Goal: Transaction & Acquisition: Purchase product/service

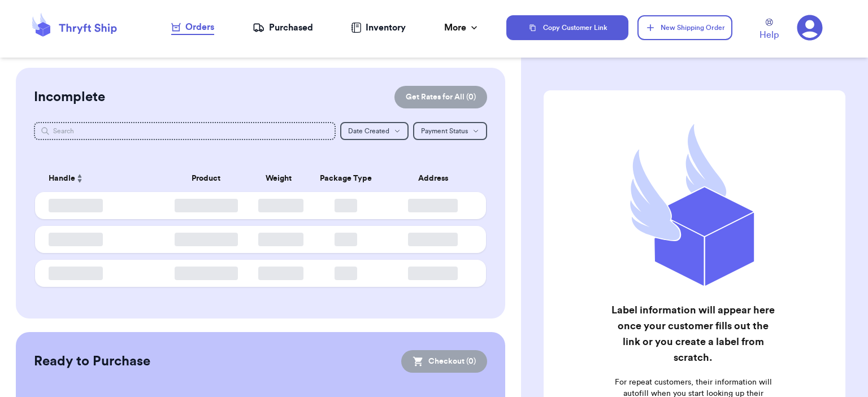
checkbox input "false"
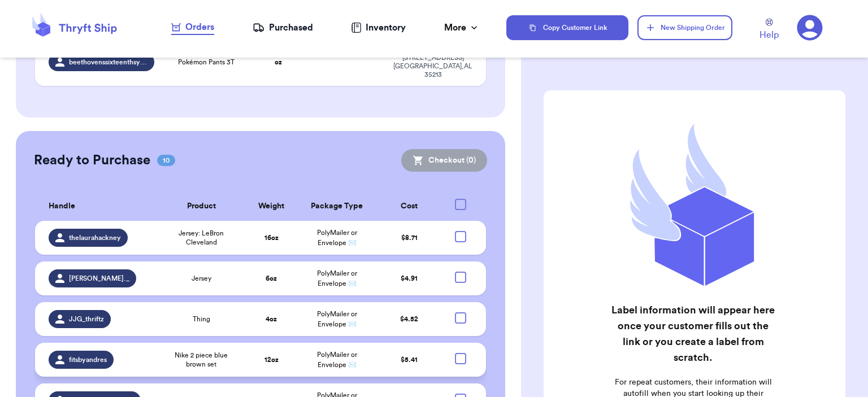
scroll to position [416, 0]
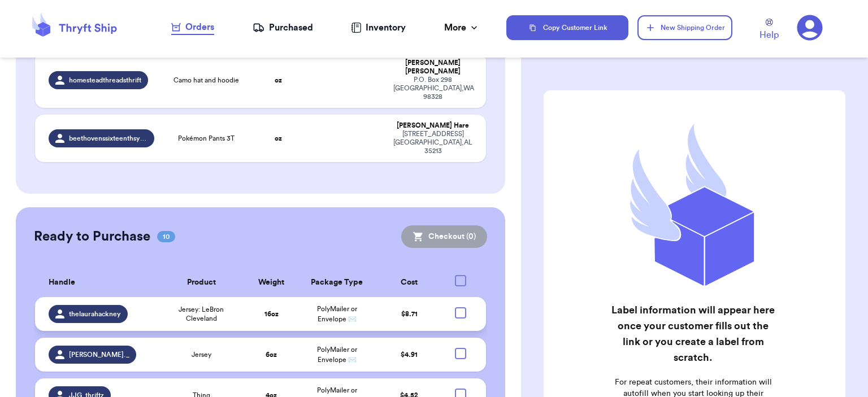
click at [459, 297] on td at bounding box center [464, 314] width 44 height 34
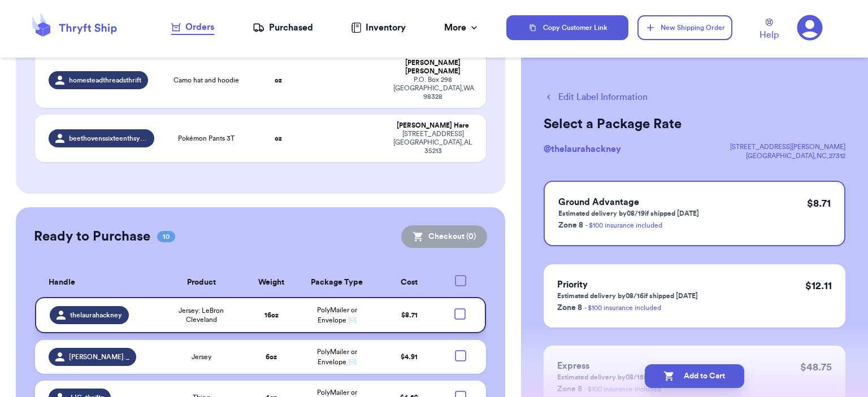
click at [454, 308] on div at bounding box center [459, 313] width 11 height 11
click at [459, 308] on input "checkbox" at bounding box center [459, 308] width 1 height 1
checkbox input "true"
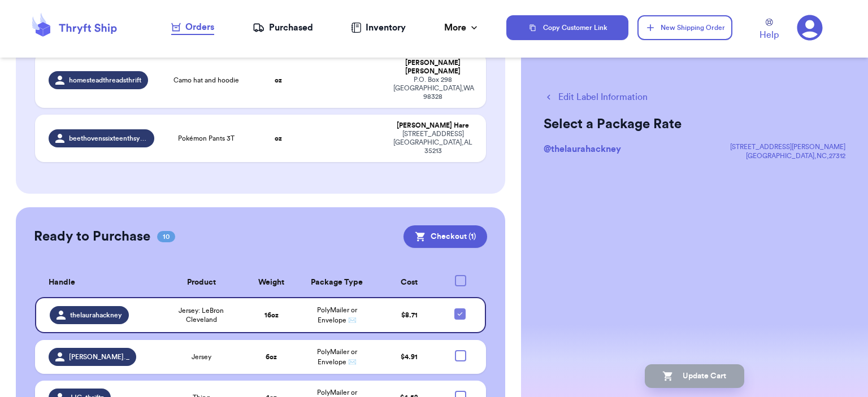
click at [457, 391] on div at bounding box center [460, 396] width 11 height 11
click at [460, 390] on input "checkbox" at bounding box center [460, 390] width 1 height 1
checkbox input "true"
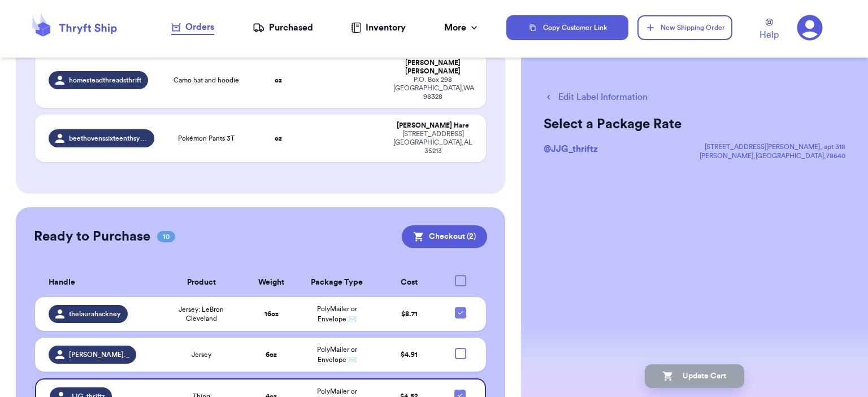
checkbox input "true"
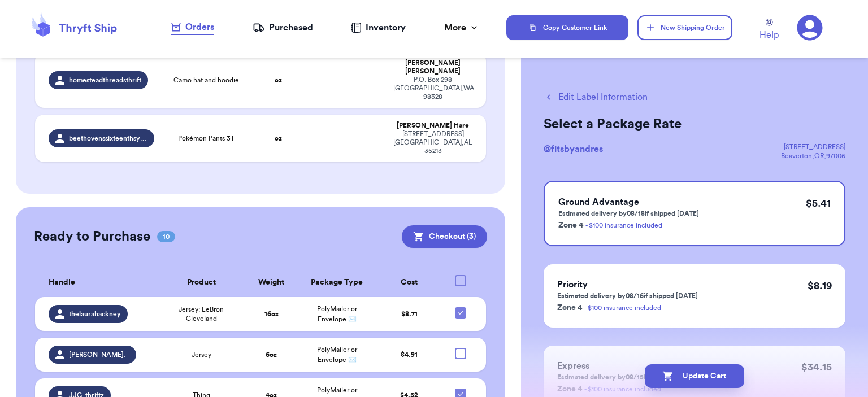
scroll to position [473, 0]
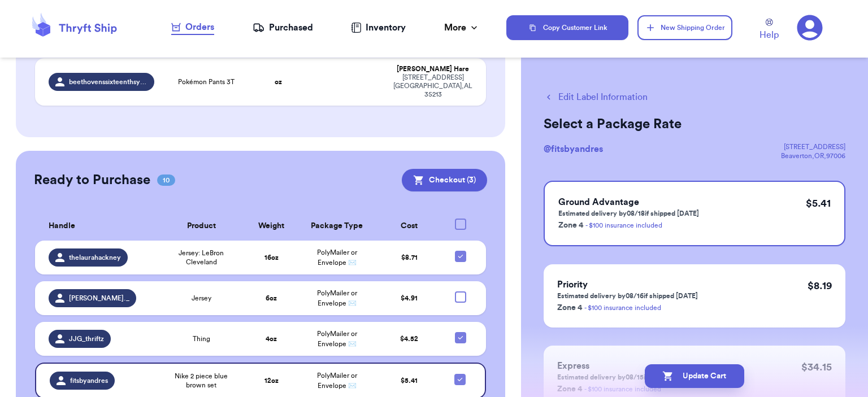
checkbox input "true"
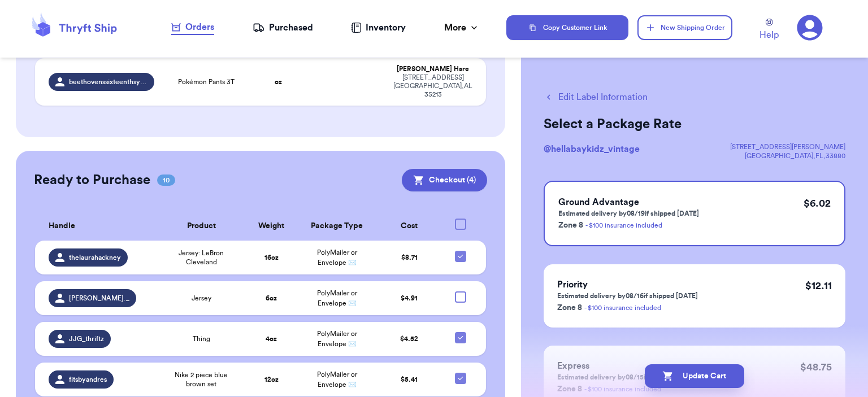
checkbox input "true"
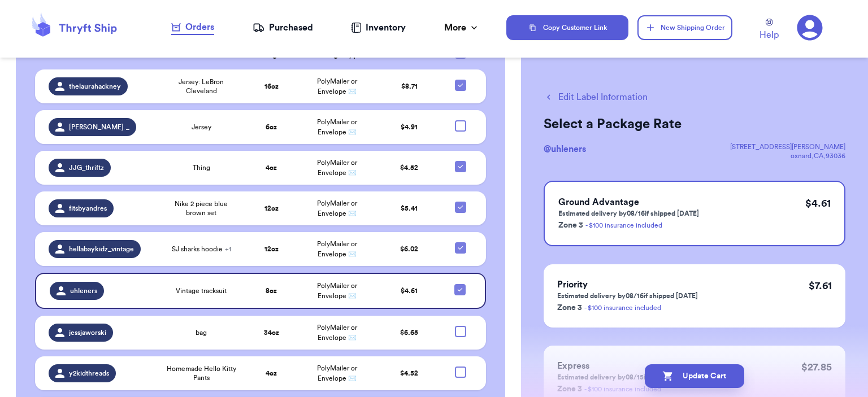
scroll to position [418, 0]
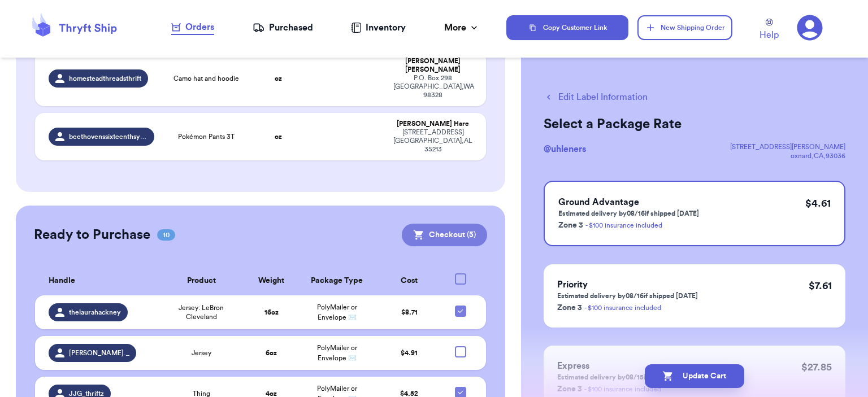
click at [450, 224] on button "Checkout ( 5 )" at bounding box center [444, 235] width 85 height 23
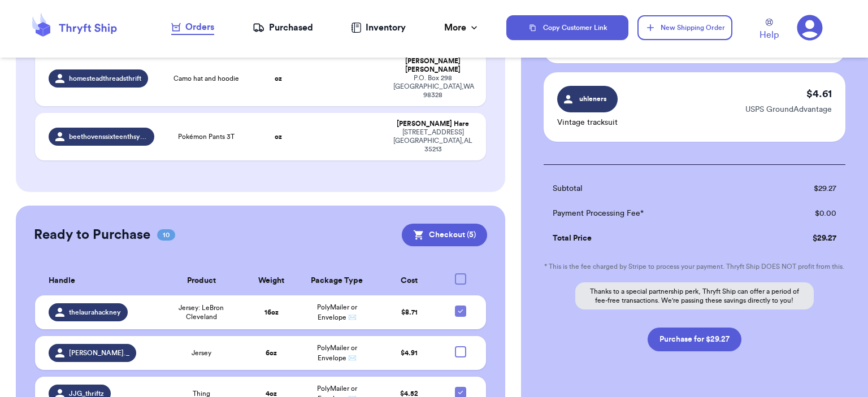
scroll to position [426, 0]
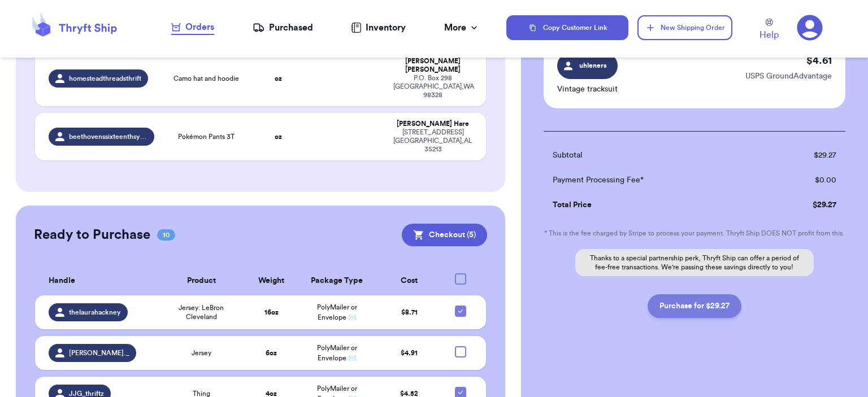
click at [717, 317] on button "Purchase for $29.27" at bounding box center [694, 306] width 94 height 24
checkbox input "false"
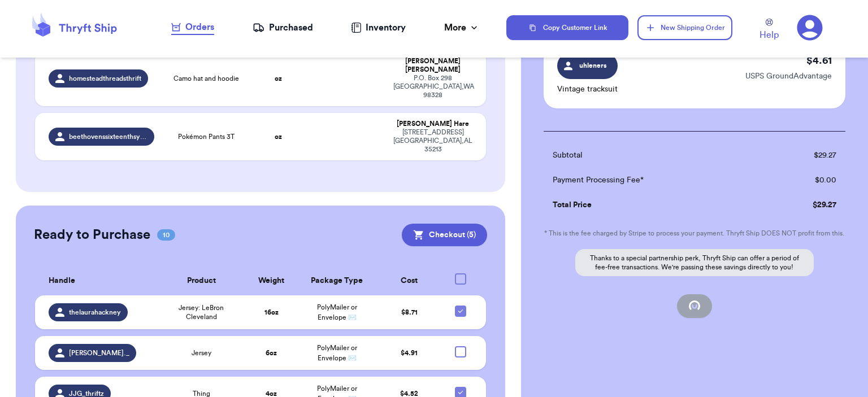
checkbox input "false"
